Goal: Task Accomplishment & Management: Complete application form

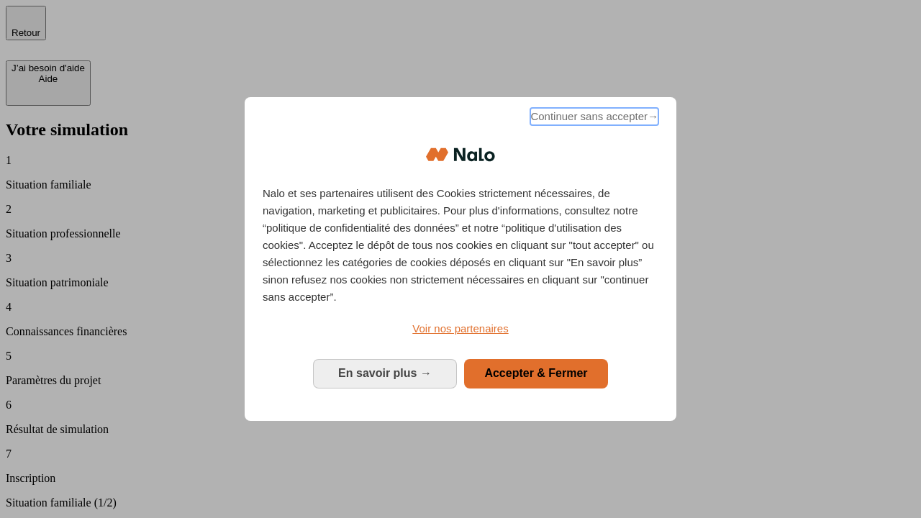
click at [593, 119] on span "Continuer sans accepter →" at bounding box center [594, 116] width 128 height 17
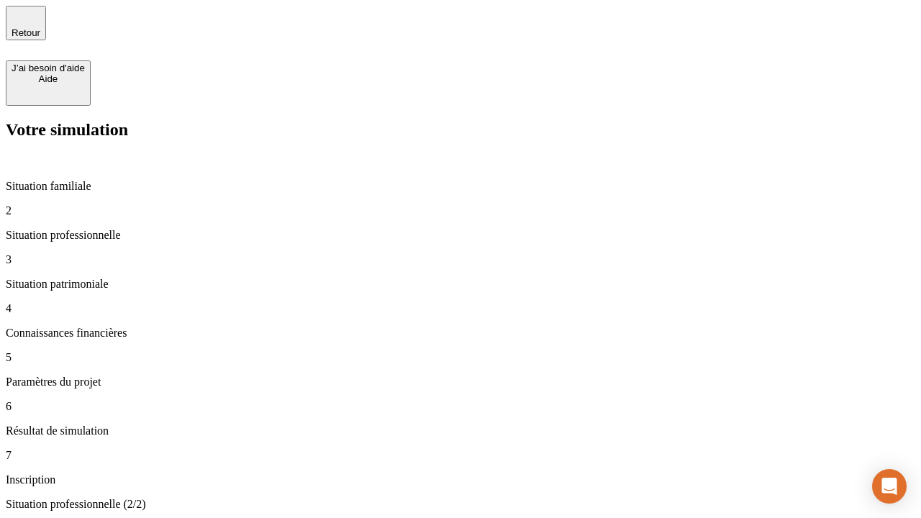
type input "30 000"
type input "40 000"
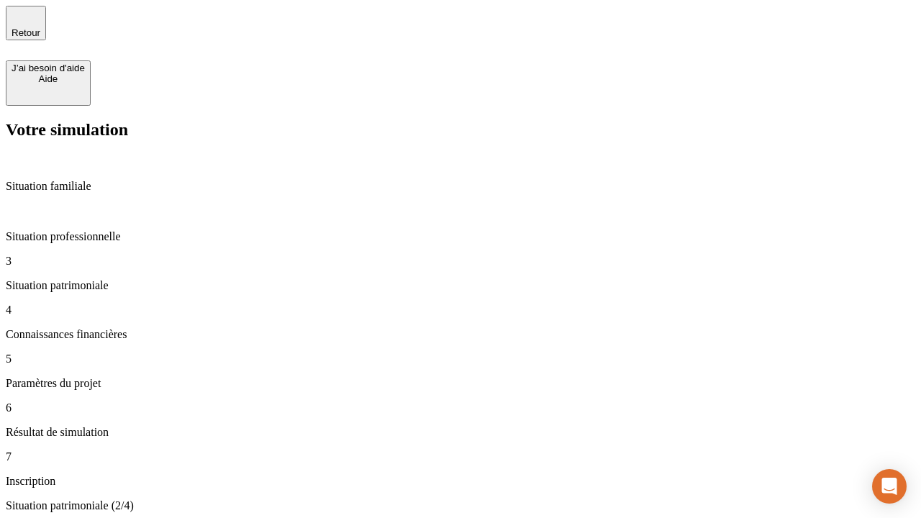
type input "1 100"
type input "20"
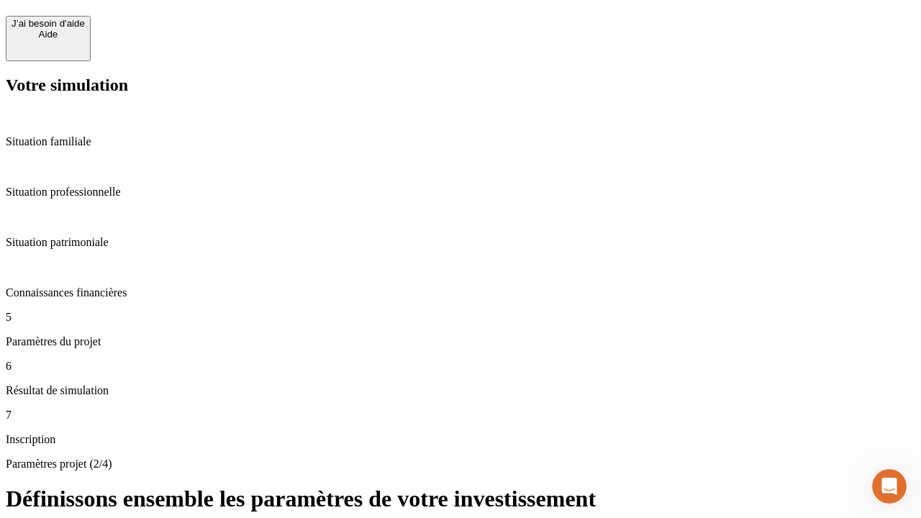
scroll to position [14, 0]
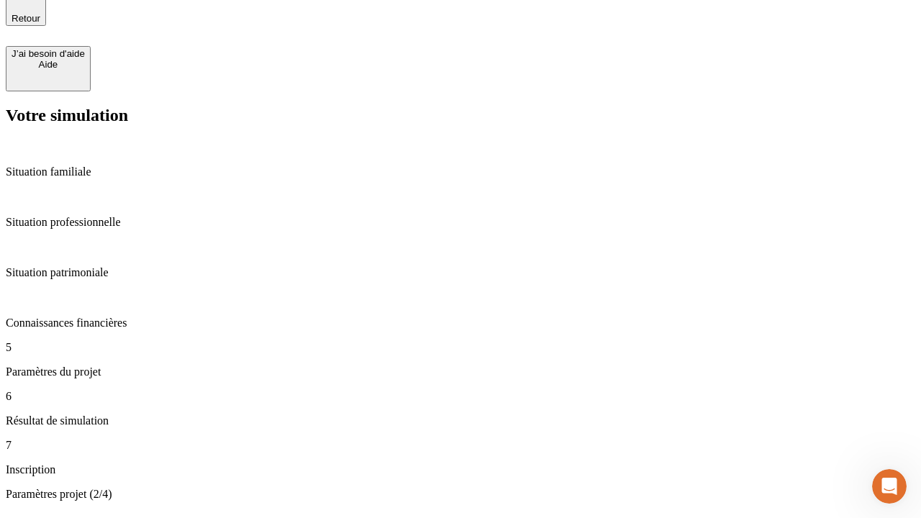
type input "40"
type input "50 000"
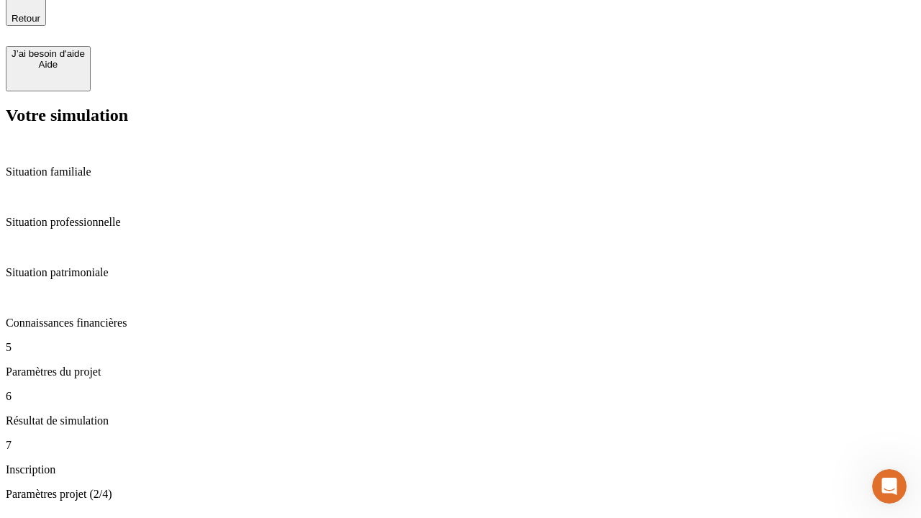
type input "640"
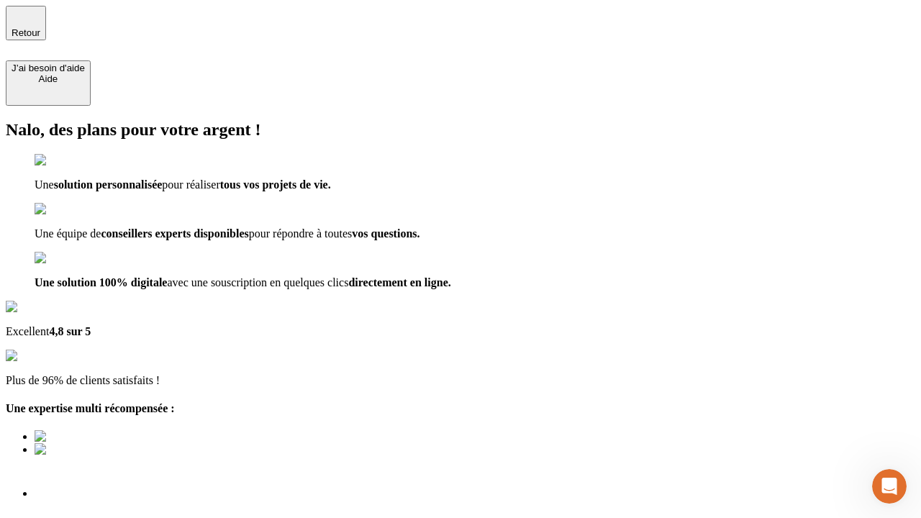
type input "[EMAIL_ADDRESS][DOMAIN_NAME]"
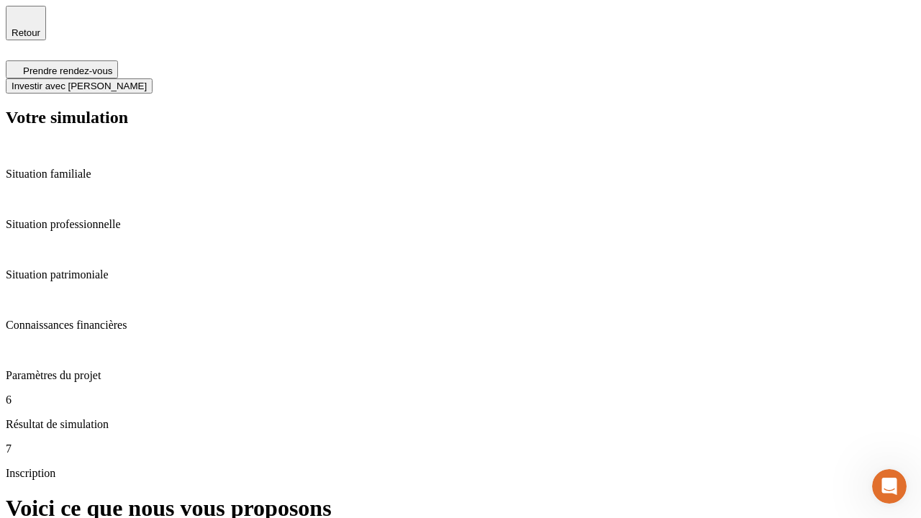
click at [147, 81] on span "Investir avec [PERSON_NAME]" at bounding box center [79, 86] width 135 height 11
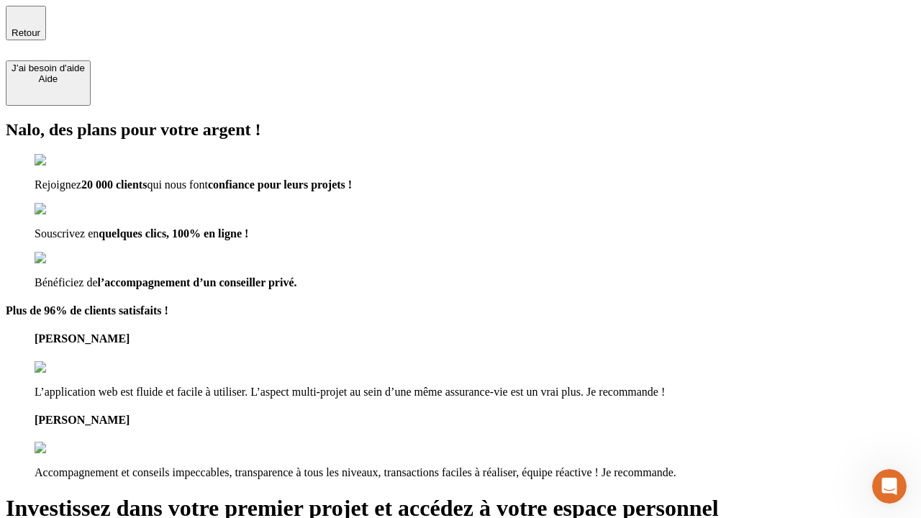
type input "[PERSON_NAME][EMAIL_ADDRESS][DOMAIN_NAME]"
